Goal: Check status: Check status

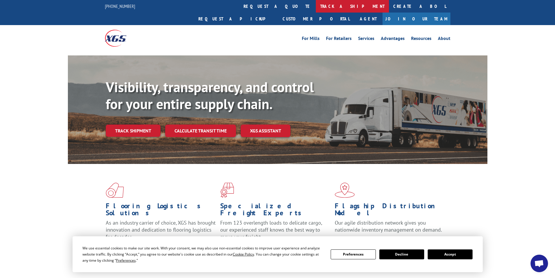
click at [316, 7] on link "track a shipment" at bounding box center [352, 6] width 73 height 13
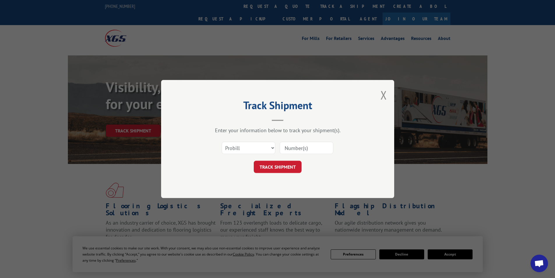
click at [291, 151] on input at bounding box center [307, 148] width 54 height 12
paste input "348455015"
type input "348455015"
click at [280, 162] on button "TRACK SHIPMENT" at bounding box center [278, 166] width 48 height 12
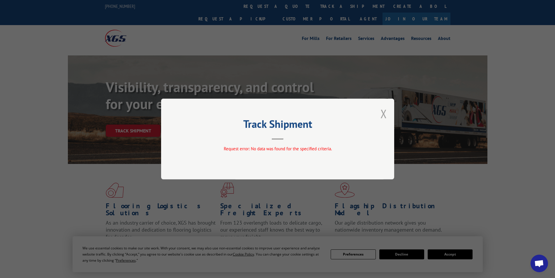
drag, startPoint x: 384, startPoint y: 117, endPoint x: 328, endPoint y: 72, distance: 72.5
click at [384, 116] on button "Close modal" at bounding box center [383, 113] width 6 height 15
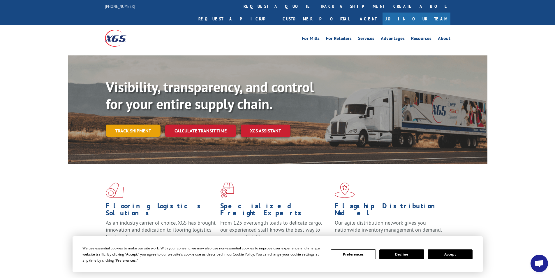
click at [136, 124] on link "Track shipment" at bounding box center [133, 130] width 55 height 12
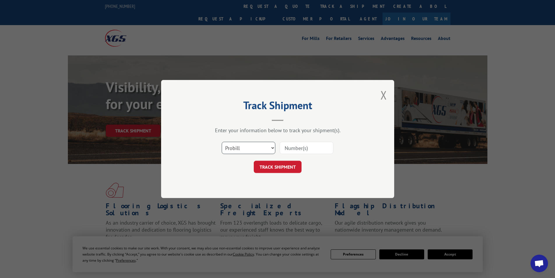
click at [256, 150] on select "Select category... Probill BOL PO" at bounding box center [249, 148] width 54 height 12
select select "po"
click at [222, 142] on select "Select category... Probill BOL PO" at bounding box center [249, 148] width 54 height 12
click at [299, 149] on input at bounding box center [307, 148] width 54 height 12
paste input "54512907"
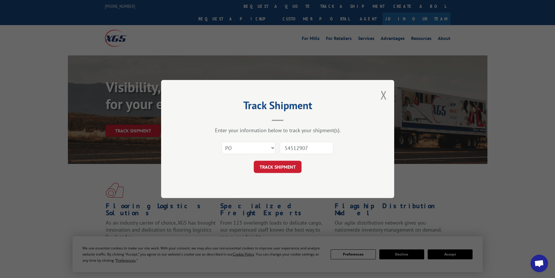
type input "54512907"
click at [286, 164] on button "TRACK SHIPMENT" at bounding box center [278, 166] width 48 height 12
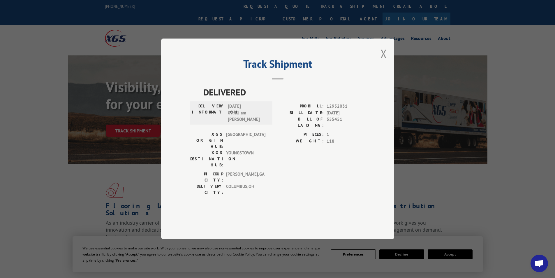
click at [384, 61] on button "Close modal" at bounding box center [383, 53] width 6 height 15
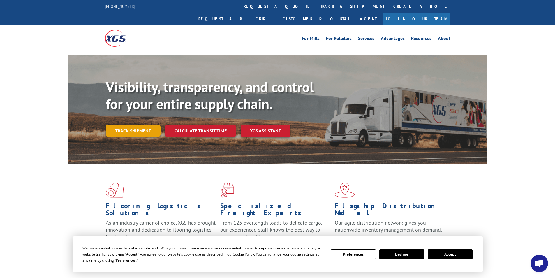
click at [131, 124] on link "Track shipment" at bounding box center [133, 130] width 55 height 12
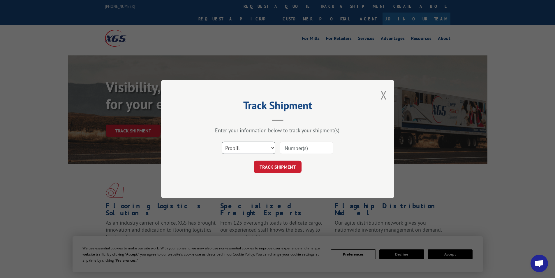
click at [255, 147] on select "Select category... Probill BOL PO" at bounding box center [249, 148] width 54 height 12
select select "bol"
click at [222, 142] on select "Select category... Probill BOL PO" at bounding box center [249, 148] width 54 height 12
click at [300, 148] on input at bounding box center [307, 148] width 54 height 12
paste input "AA04916496"
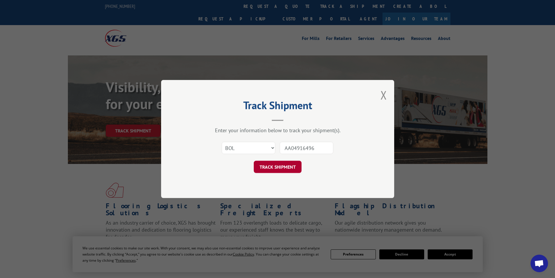
type input "AA04916496"
click at [280, 168] on button "TRACK SHIPMENT" at bounding box center [278, 166] width 48 height 12
